Goal: Task Accomplishment & Management: Manage account settings

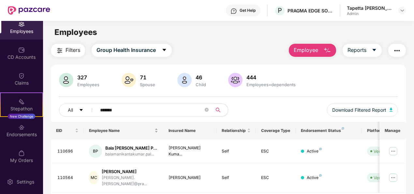
scroll to position [22, 0]
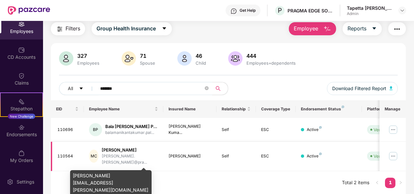
type input "*******"
click at [129, 158] on div "[PERSON_NAME] [PERSON_NAME].[PERSON_NAME]@pra..." at bounding box center [130, 156] width 56 height 19
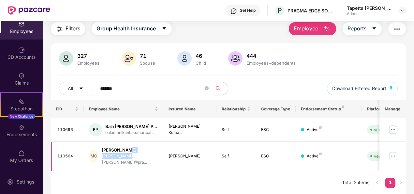
click at [392, 161] on img at bounding box center [393, 156] width 10 height 10
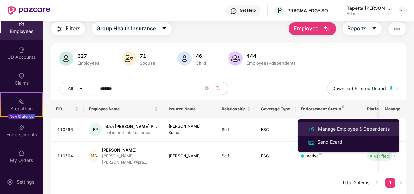
click at [355, 128] on div "Manage Employee & Dependents" at bounding box center [354, 128] width 74 height 7
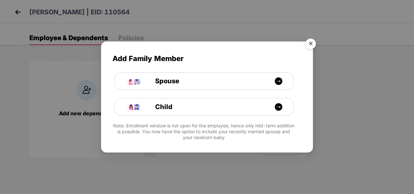
click at [308, 46] on img "Close" at bounding box center [310, 45] width 18 height 18
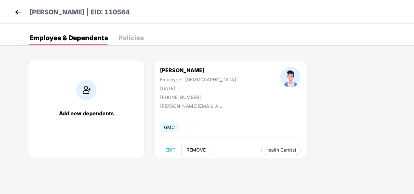
click at [193, 149] on span "REMOVE" at bounding box center [195, 149] width 19 height 5
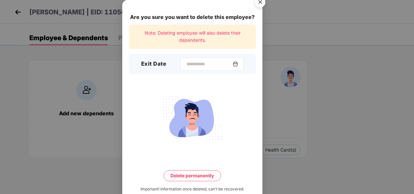
click at [238, 64] on img at bounding box center [235, 63] width 5 height 5
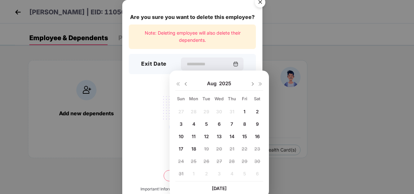
click at [231, 136] on span "14" at bounding box center [231, 136] width 5 height 6
type input "**********"
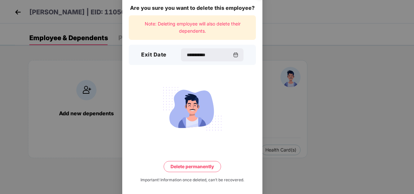
scroll to position [14, 0]
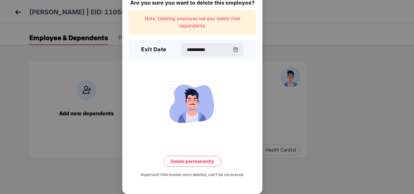
click at [194, 160] on button "Delete permanently" at bounding box center [192, 160] width 57 height 11
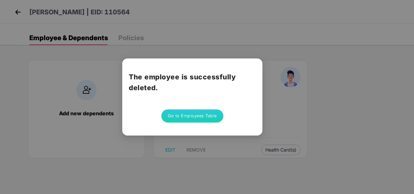
click at [196, 113] on button "Go to Employees Table" at bounding box center [192, 115] width 62 height 13
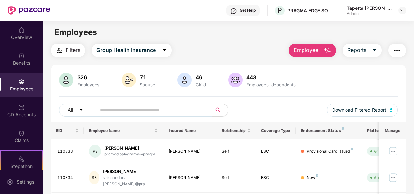
click at [156, 109] on input "text" at bounding box center [151, 110] width 103 height 10
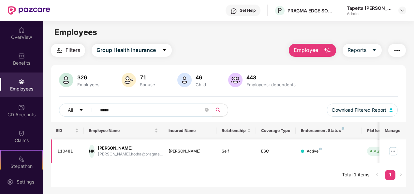
type input "*****"
click at [394, 150] on img at bounding box center [393, 151] width 10 height 10
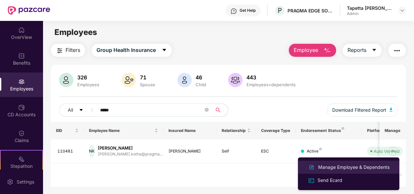
click at [347, 166] on div "Manage Employee & Dependents" at bounding box center [354, 166] width 74 height 7
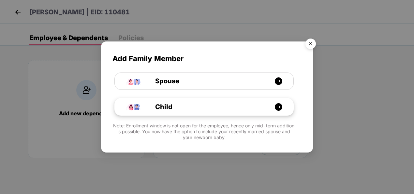
drag, startPoint x: 310, startPoint y: 45, endPoint x: 169, endPoint y: 107, distance: 154.4
click at [310, 45] on img "Close" at bounding box center [310, 45] width 18 height 18
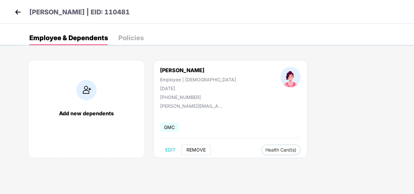
click at [190, 149] on span "REMOVE" at bounding box center [195, 149] width 19 height 5
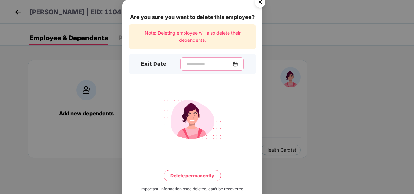
click at [212, 62] on input at bounding box center [209, 64] width 47 height 7
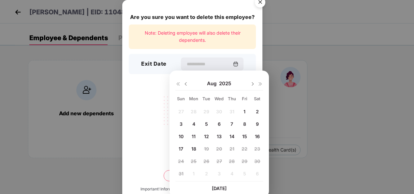
click at [233, 135] on span "14" at bounding box center [231, 136] width 5 height 6
type input "**********"
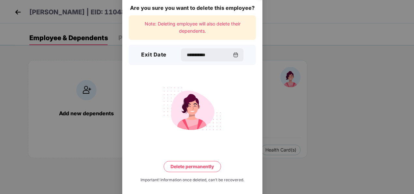
scroll to position [14, 0]
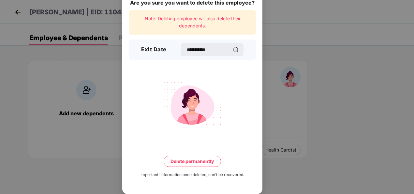
click at [198, 162] on button "Delete permanently" at bounding box center [192, 160] width 57 height 11
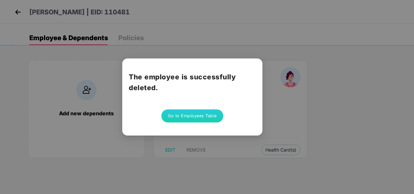
click at [204, 118] on button "Go to Employees Table" at bounding box center [192, 115] width 62 height 13
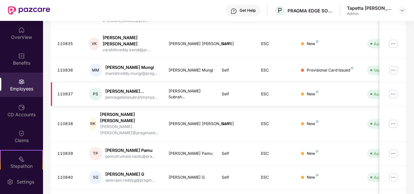
scroll to position [211, 0]
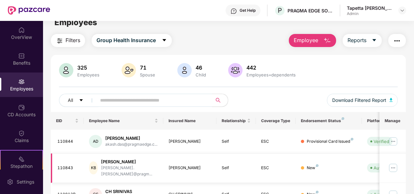
scroll to position [205, 0]
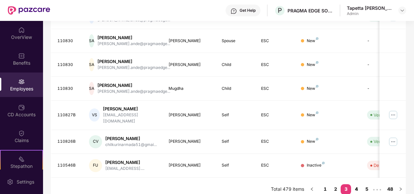
click at [356, 184] on link "4" at bounding box center [356, 189] width 10 height 10
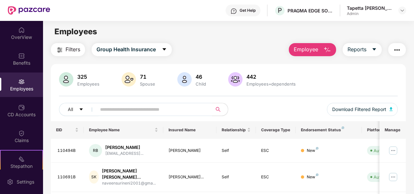
scroll to position [0, 0]
